Goal: Navigation & Orientation: Find specific page/section

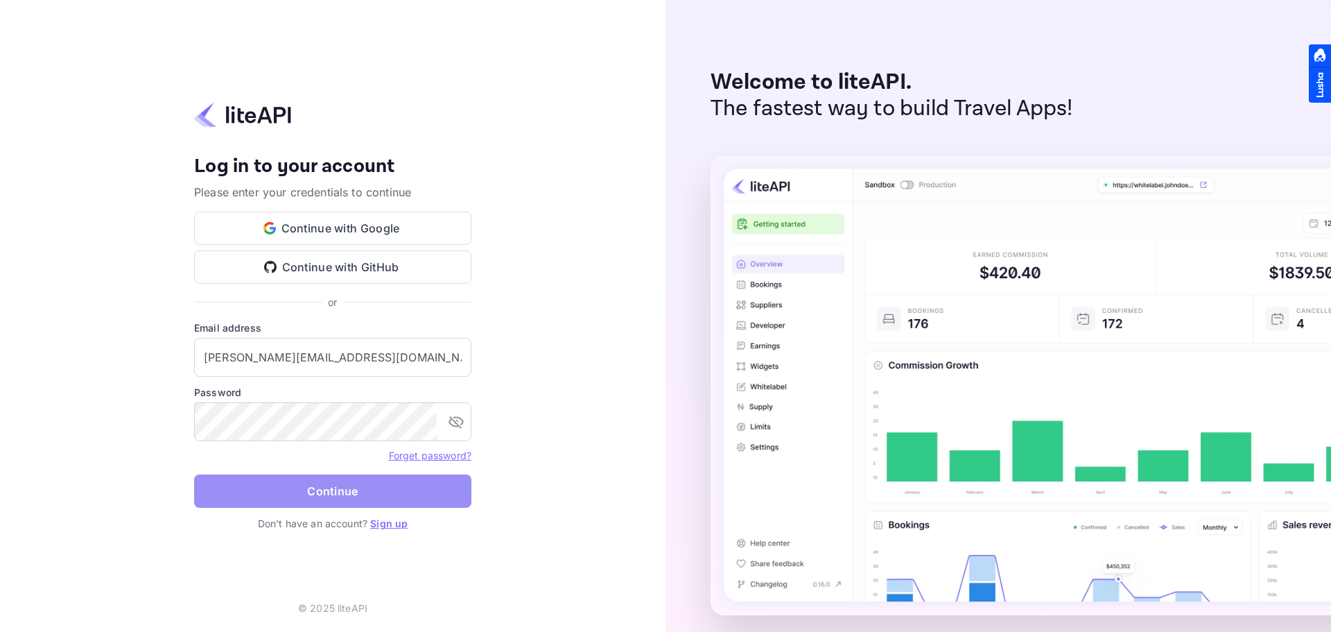
click at [329, 489] on button "Continue" at bounding box center [332, 490] width 277 height 33
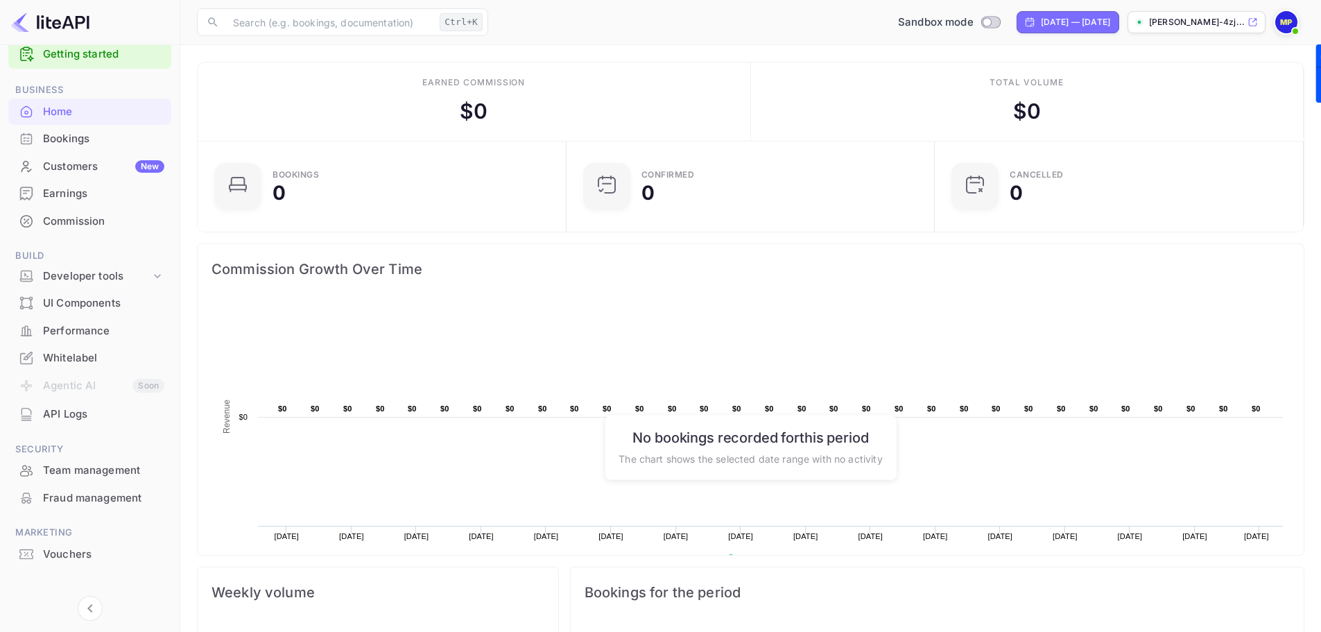
scroll to position [37, 0]
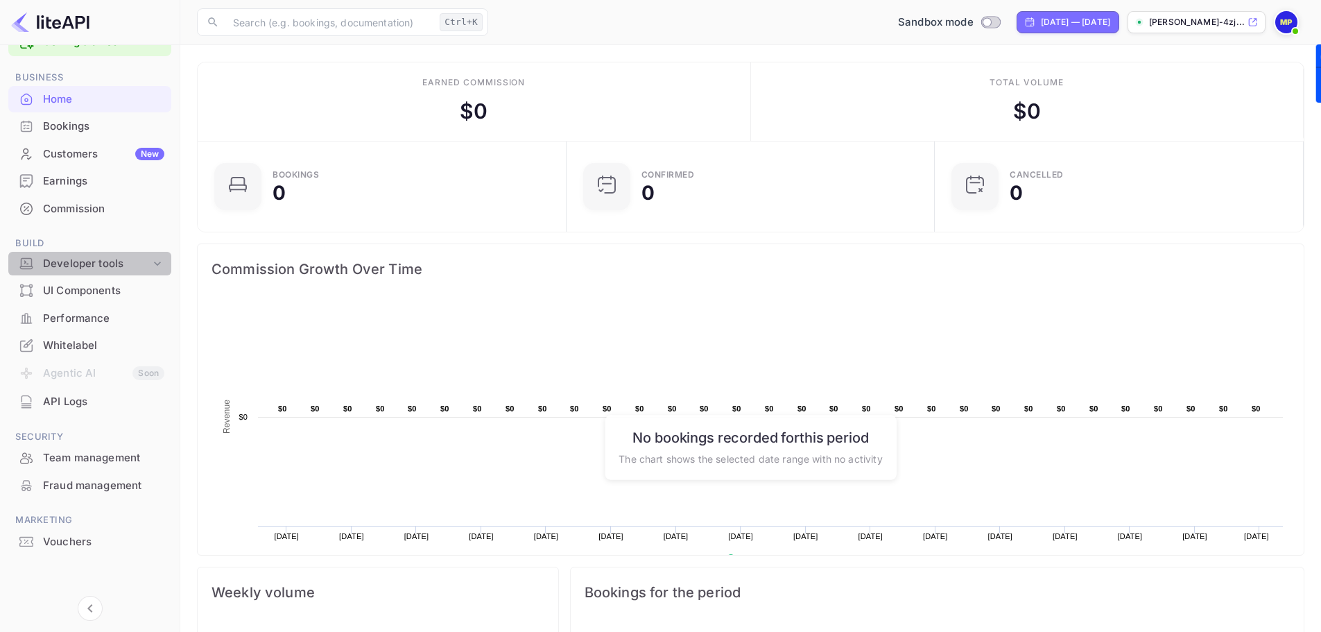
click at [152, 263] on icon at bounding box center [157, 263] width 14 height 14
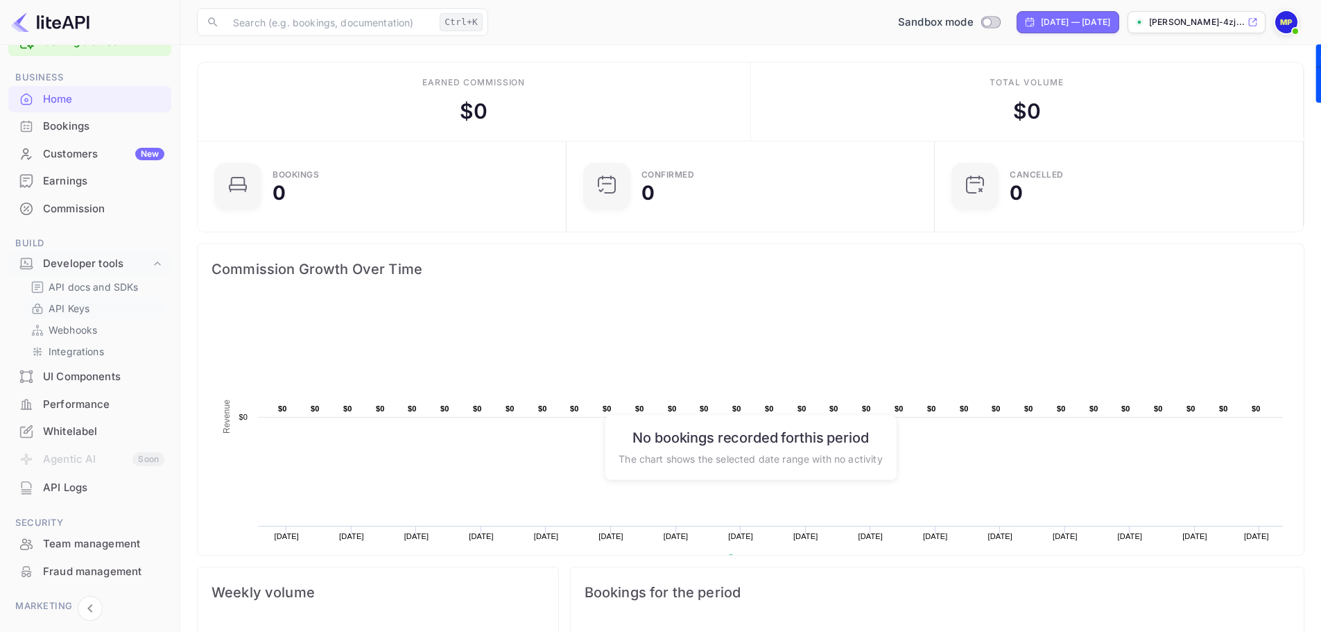
click at [43, 304] on icon at bounding box center [38, 309] width 14 height 14
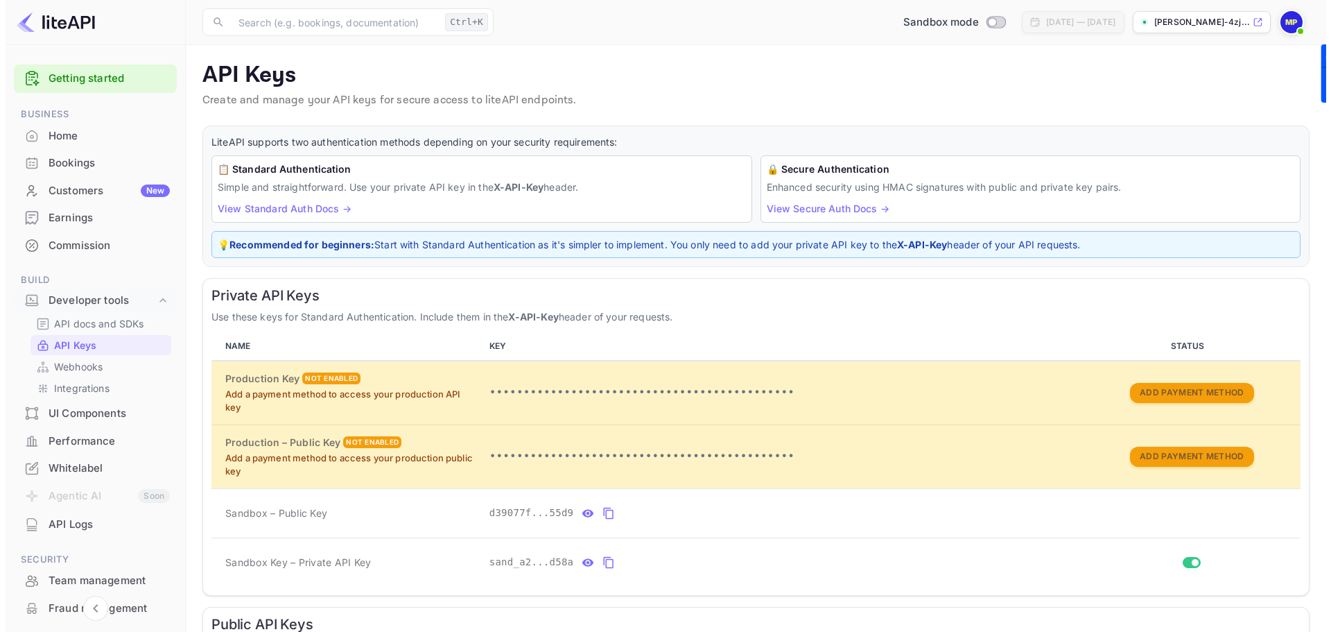
scroll to position [123, 0]
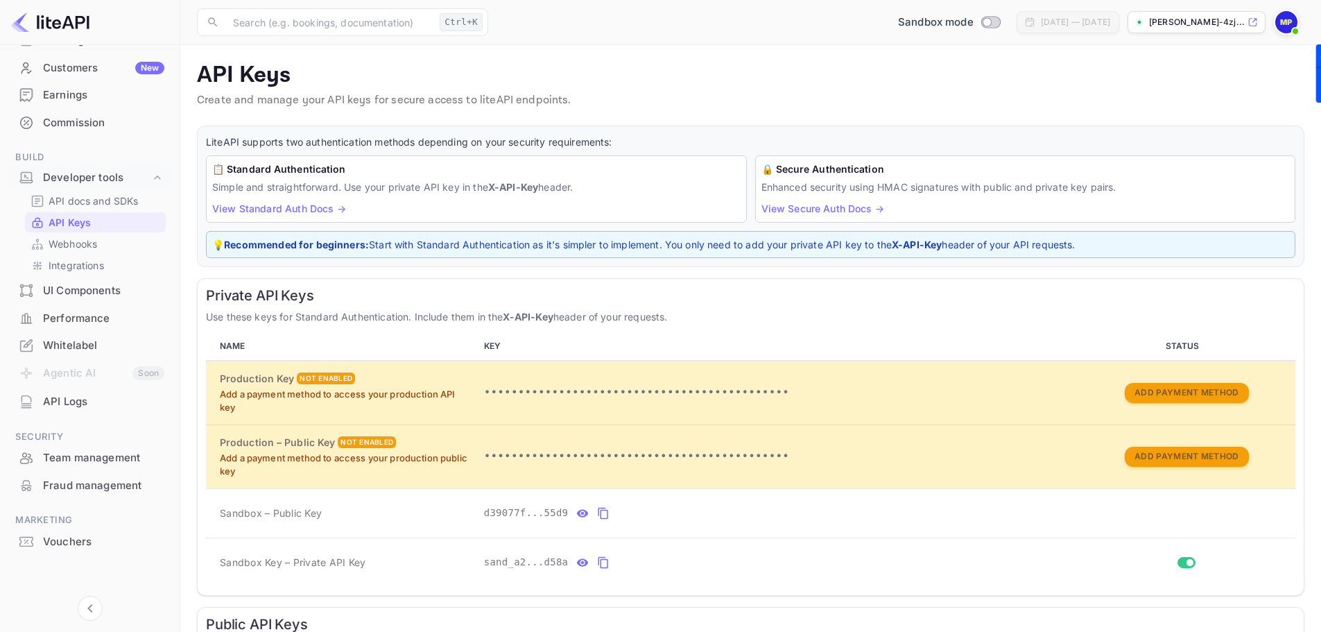
click at [65, 404] on div "API Logs" at bounding box center [103, 402] width 121 height 16
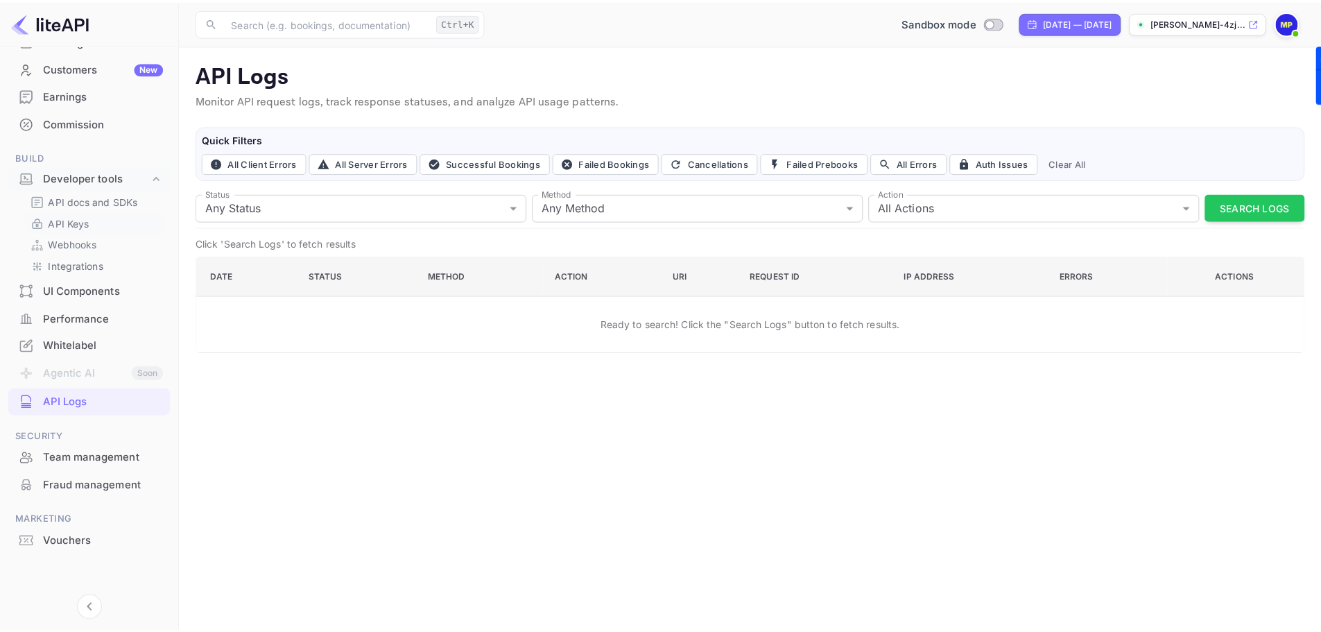
scroll to position [53, 0]
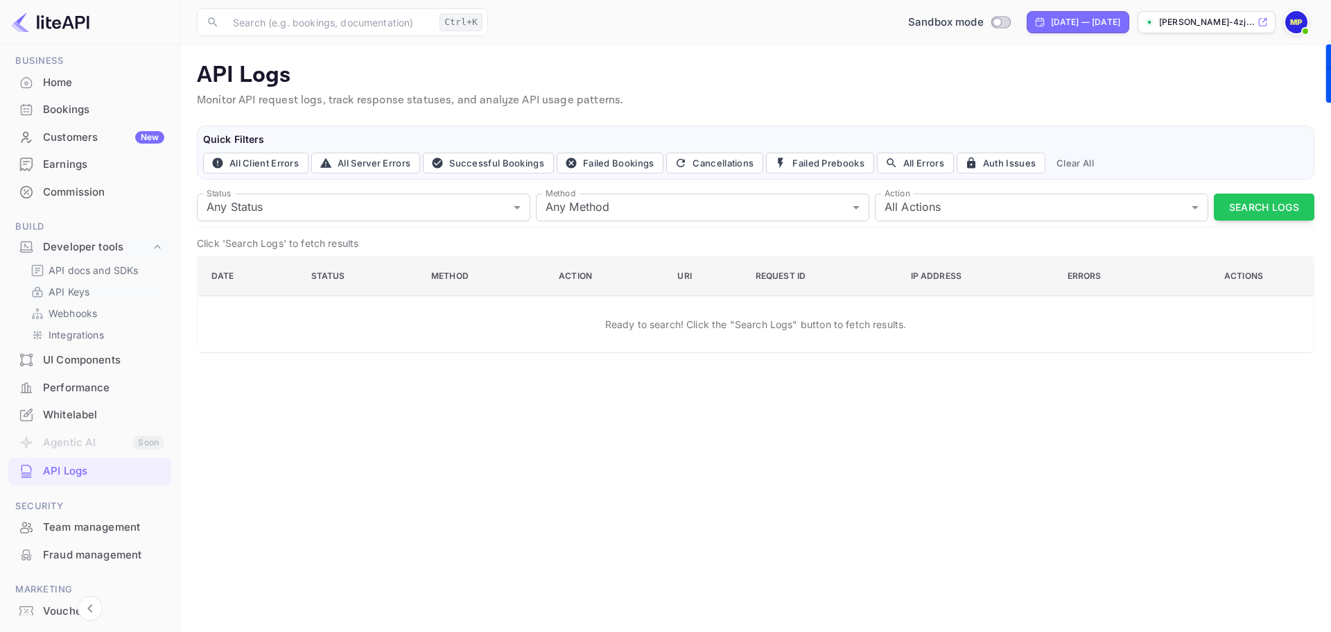
click at [64, 293] on p "API Keys" at bounding box center [69, 291] width 41 height 15
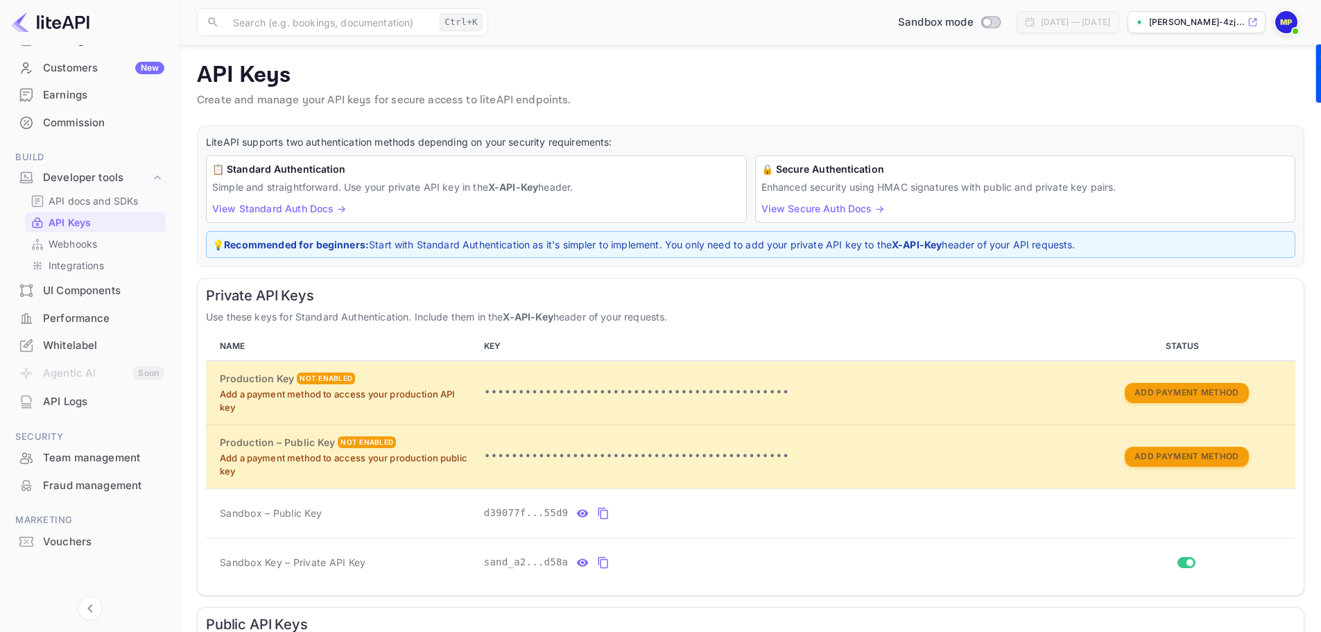
scroll to position [175, 0]
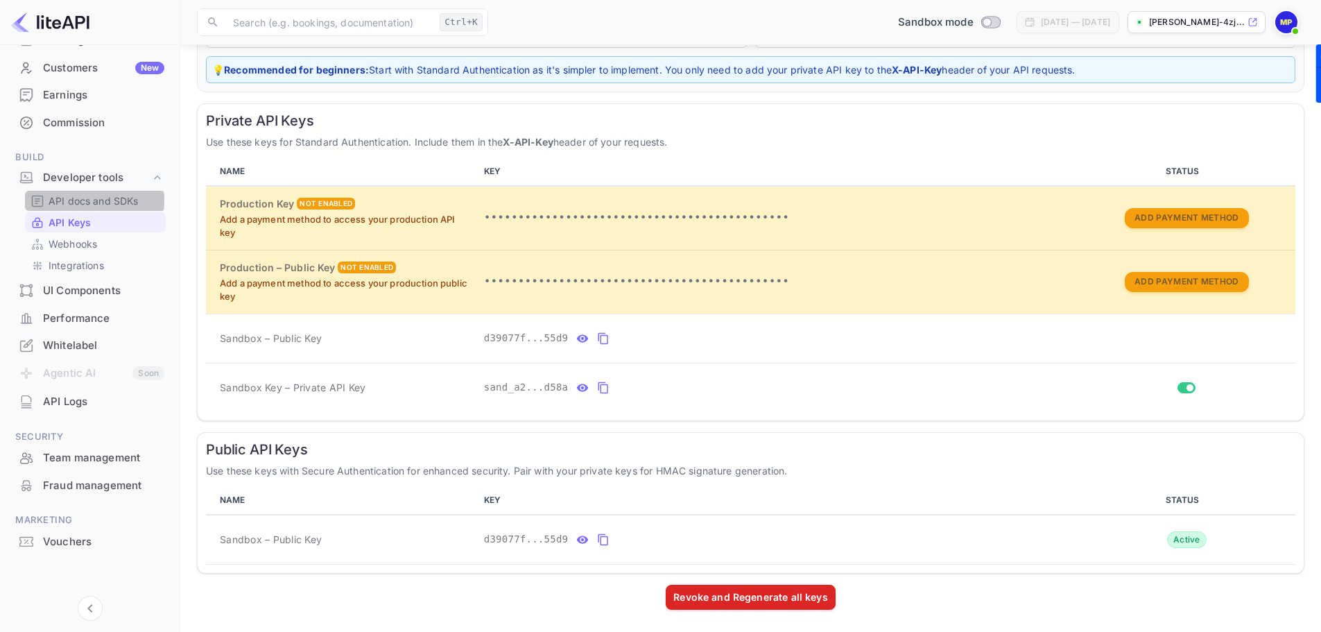
click at [82, 200] on p "API docs and SDKs" at bounding box center [94, 200] width 90 height 15
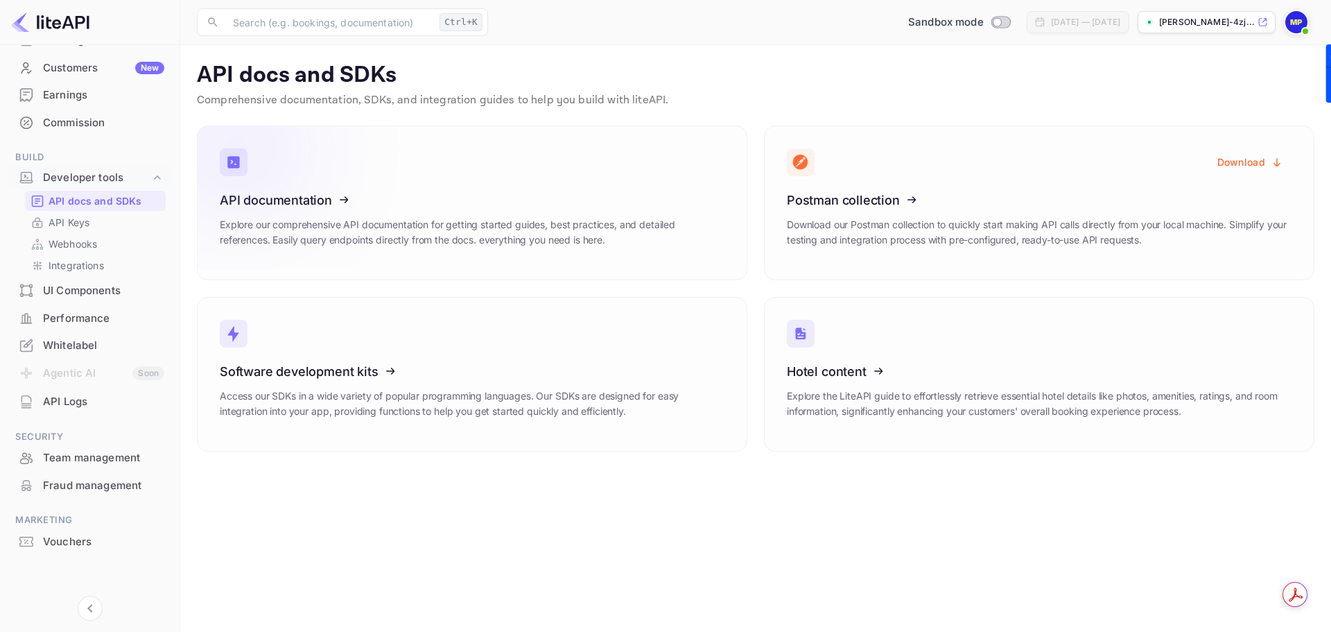
click at [575, 193] on h3 "API documentation" at bounding box center [472, 200] width 505 height 15
click at [52, 61] on div "Customers New" at bounding box center [103, 68] width 121 height 16
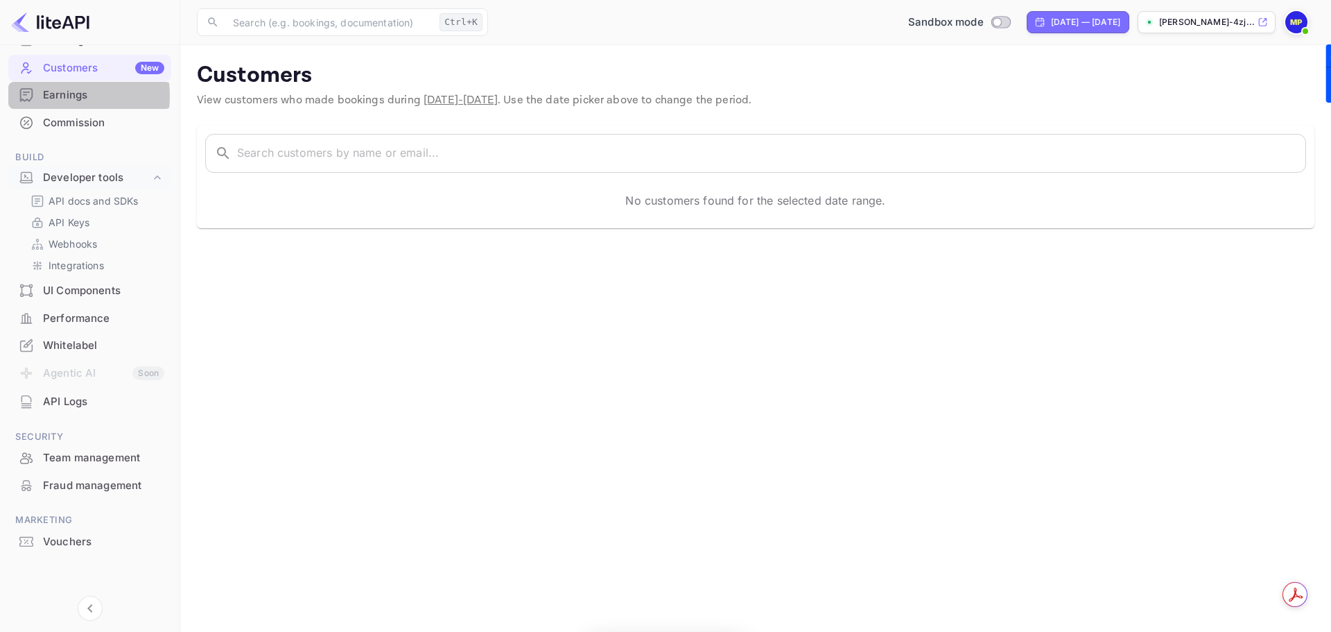
click at [51, 96] on div "Earnings" at bounding box center [103, 95] width 121 height 16
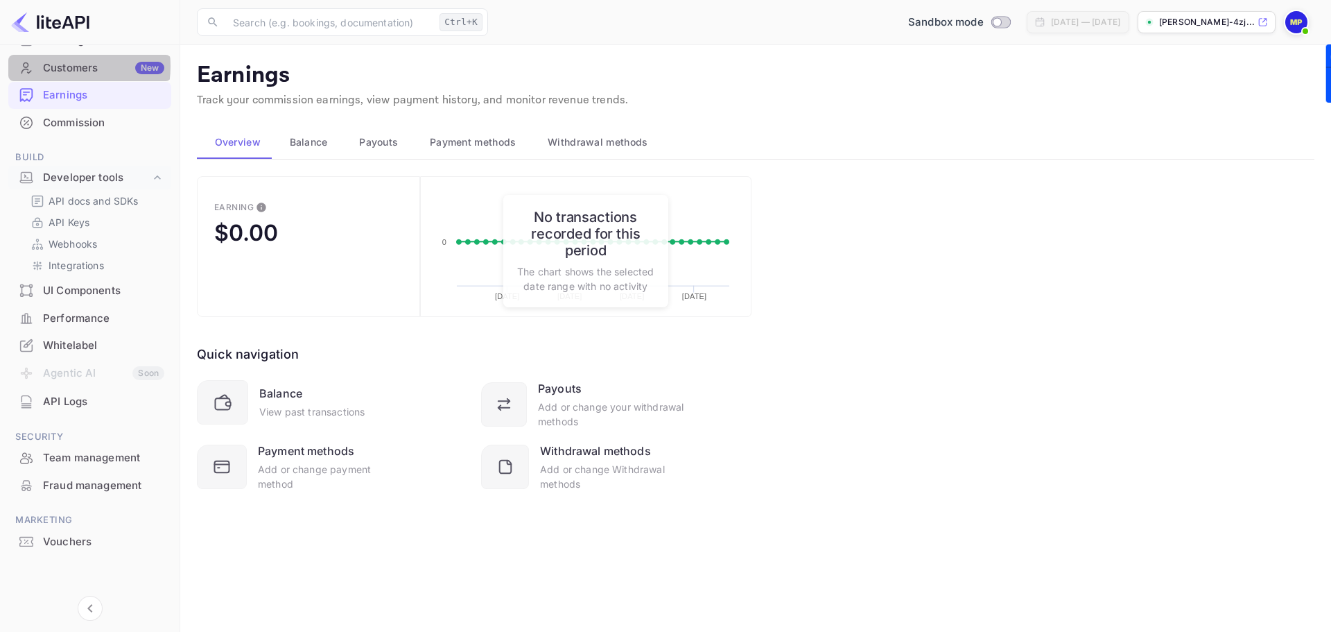
click at [55, 66] on div "Customers New" at bounding box center [103, 68] width 121 height 16
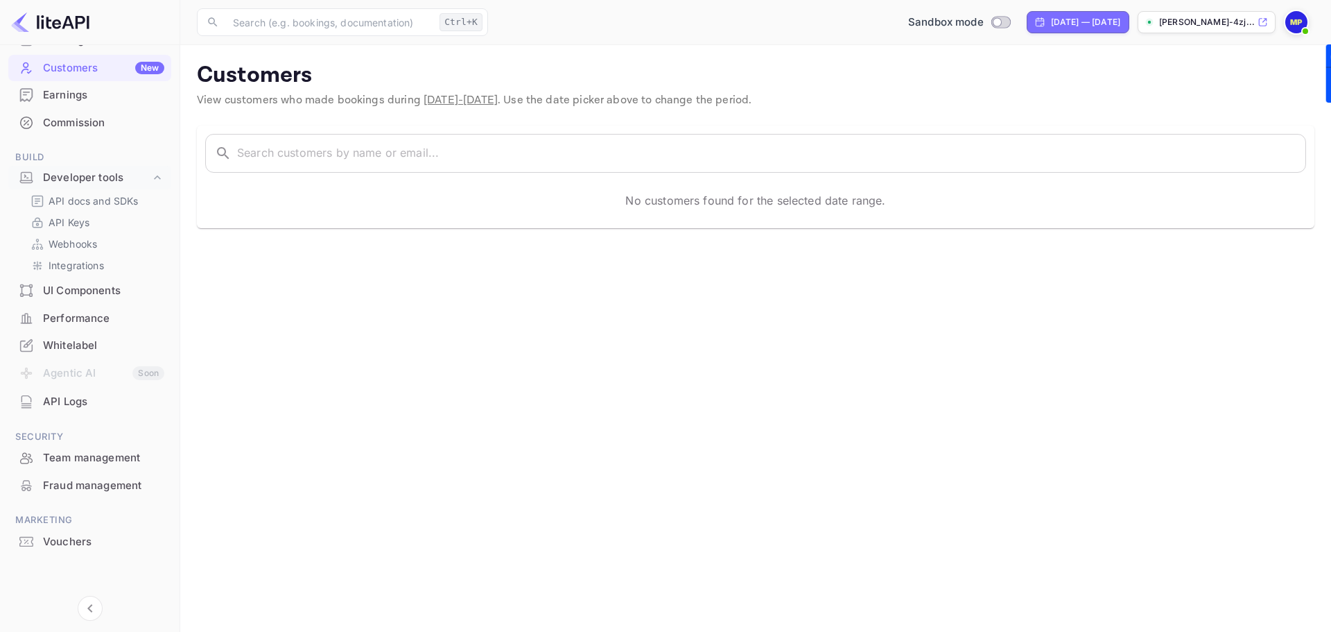
click at [80, 132] on div "Commission" at bounding box center [89, 123] width 163 height 27
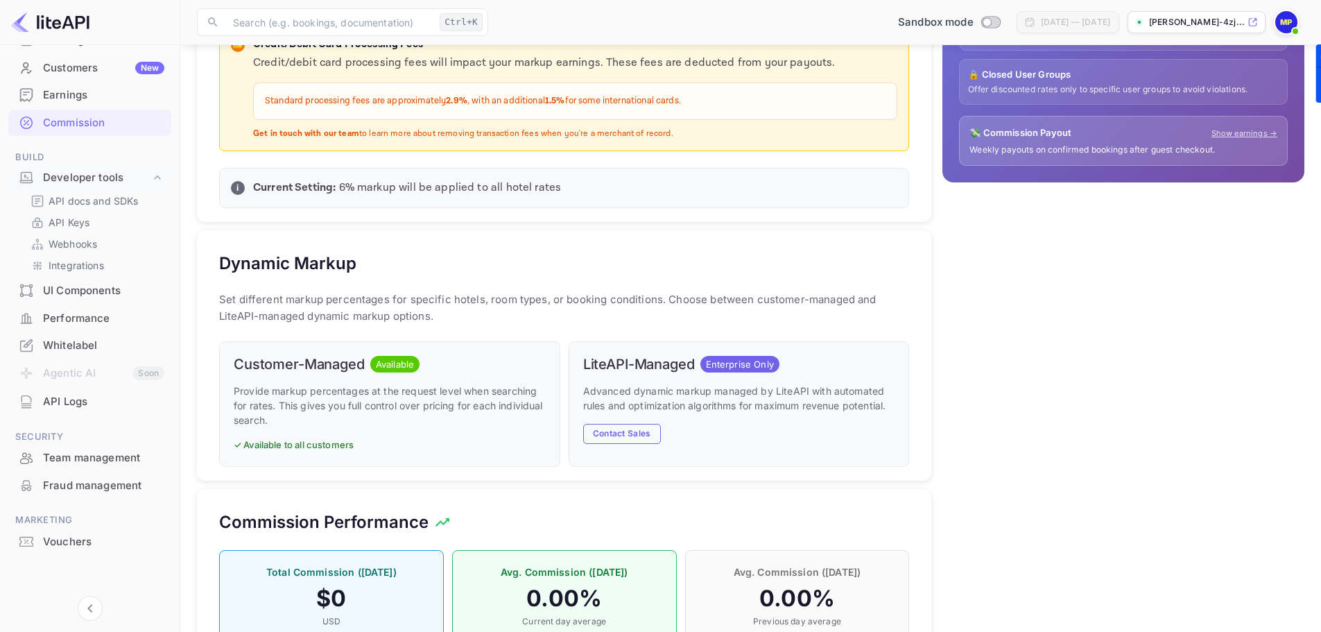
scroll to position [552, 0]
